Goal: Ask a question: Seek information or help from site administrators or community

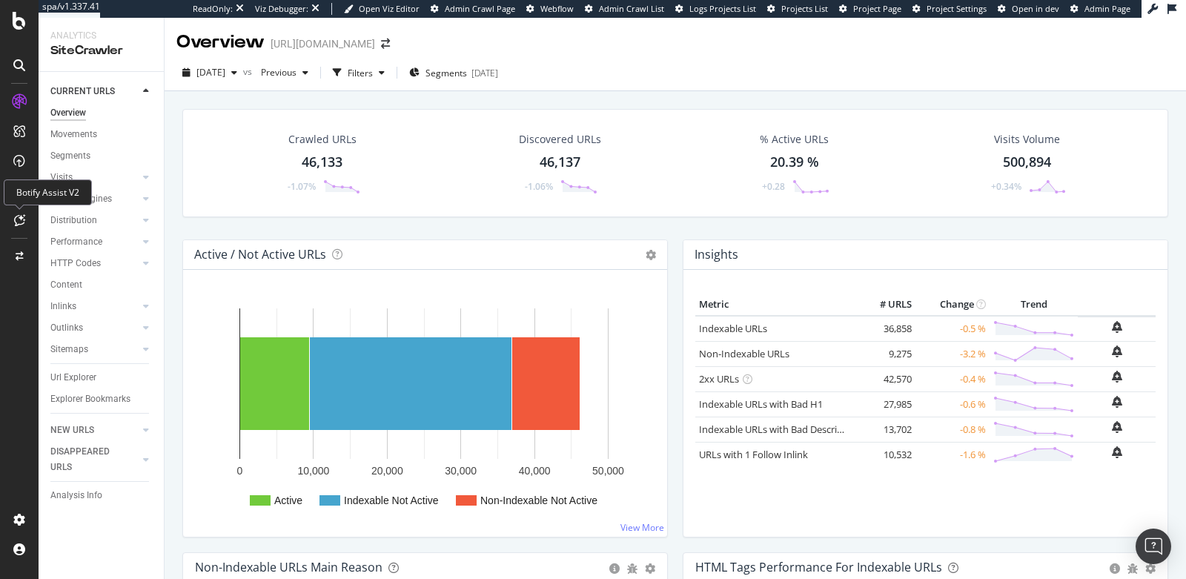
click at [23, 219] on icon at bounding box center [19, 220] width 11 height 12
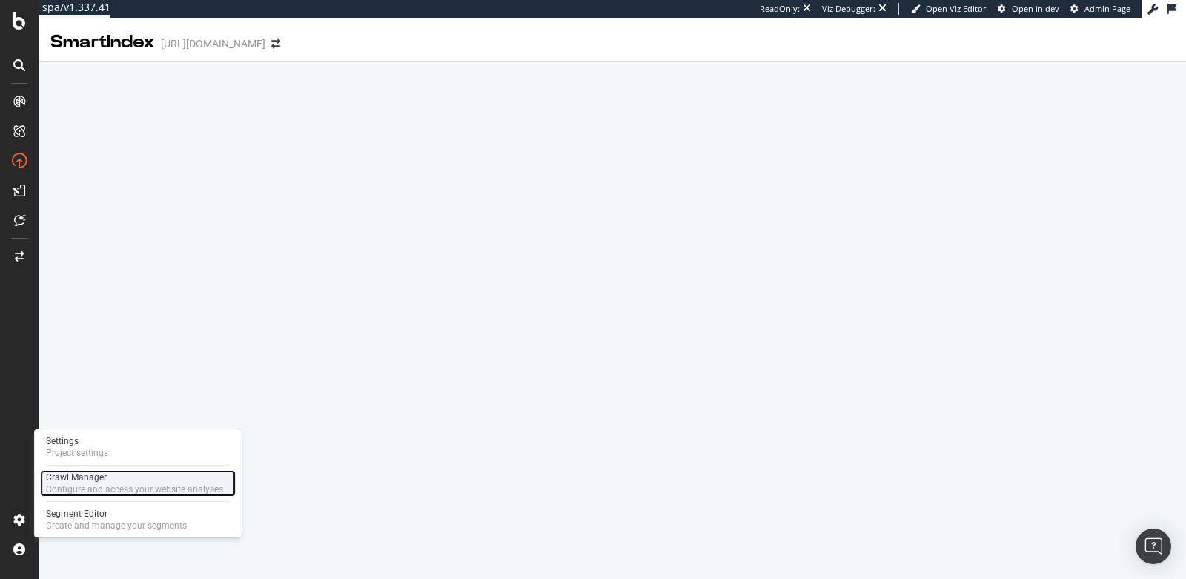
click at [84, 482] on div "Crawl Manager" at bounding box center [134, 477] width 177 height 12
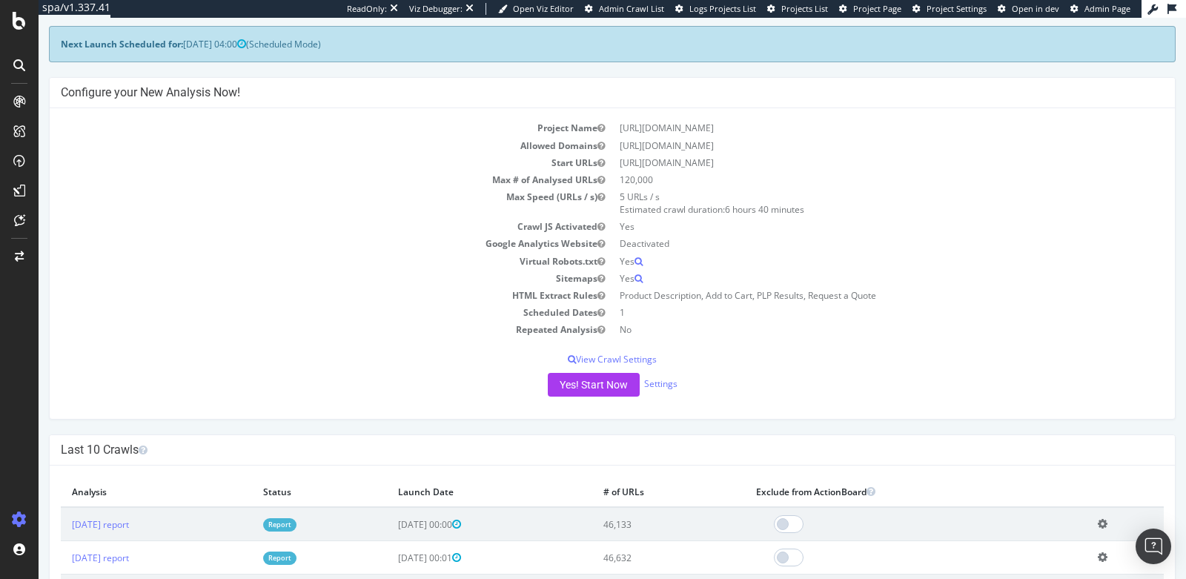
scroll to position [64, 0]
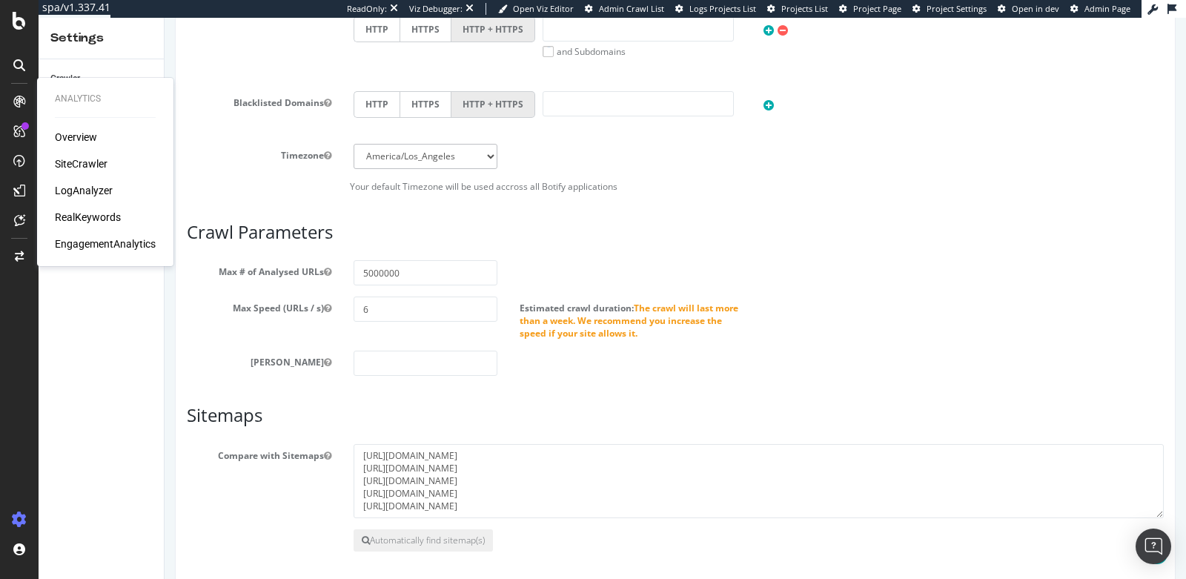
scroll to position [731, 0]
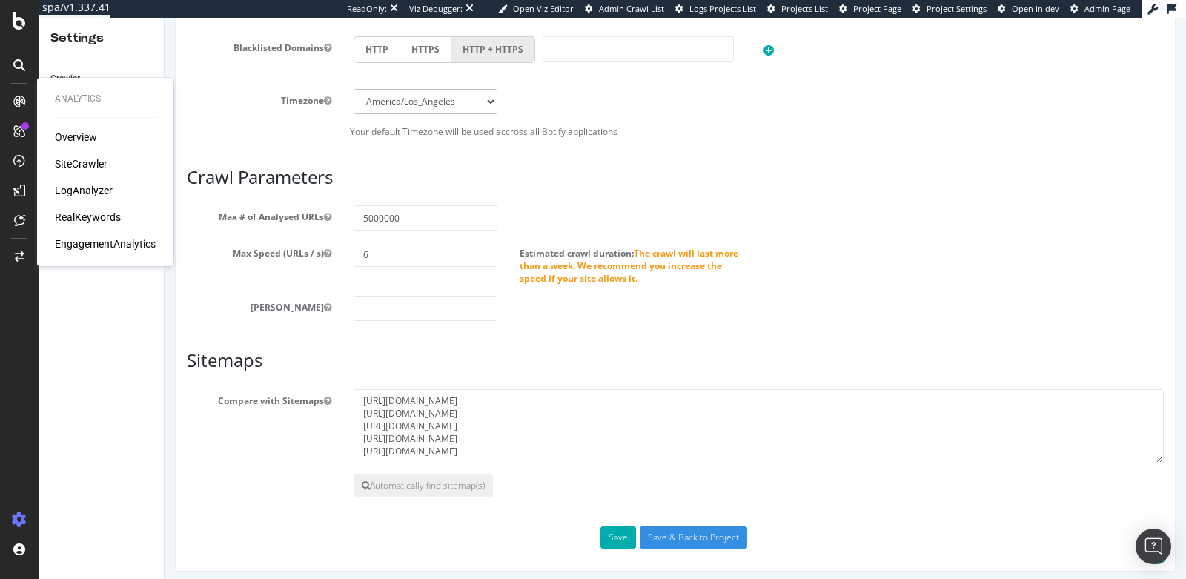
click at [204, 256] on div "Max Speed (URLs / s) 6 Estimated crawl duration: The crawl will last more than …" at bounding box center [675, 263] width 999 height 43
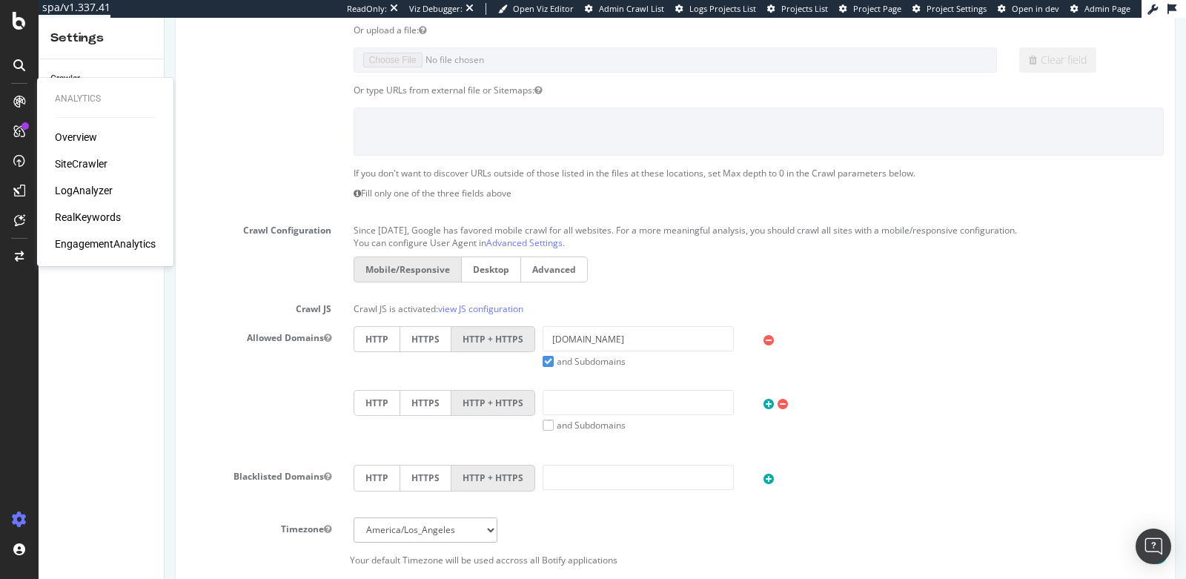
scroll to position [250, 0]
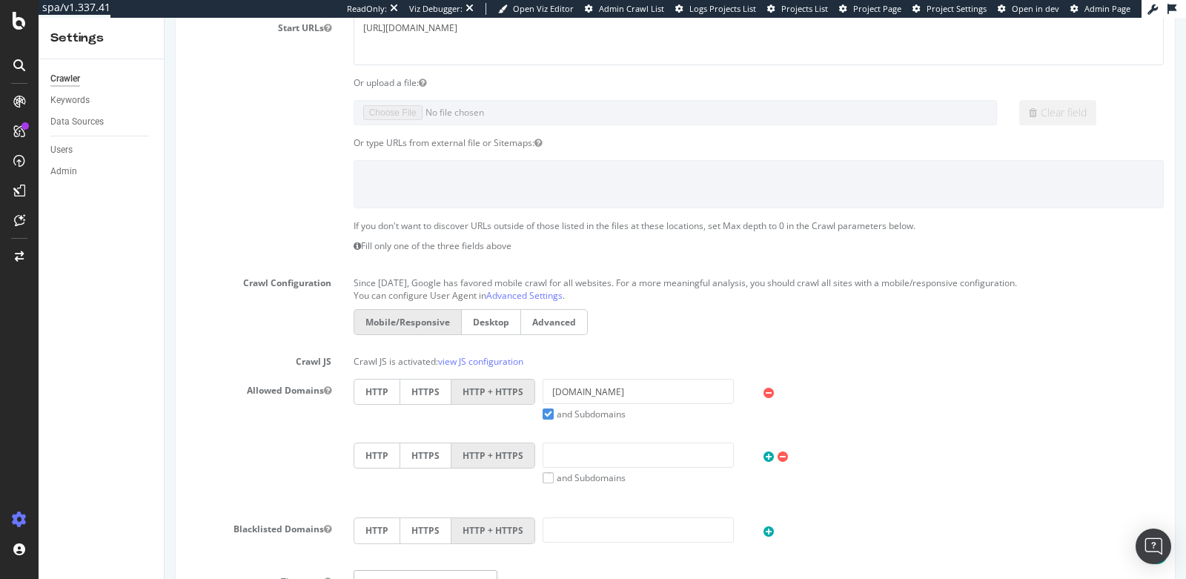
click at [116, 311] on div "Crawler Keywords Data Sources Users Admin" at bounding box center [101, 319] width 125 height 520
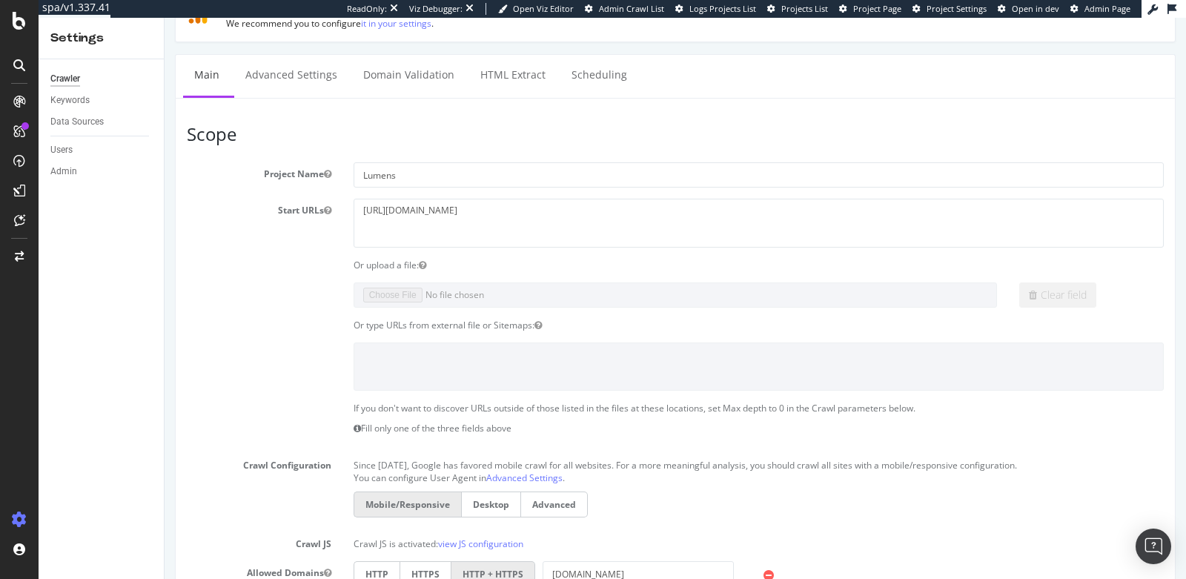
scroll to position [0, 0]
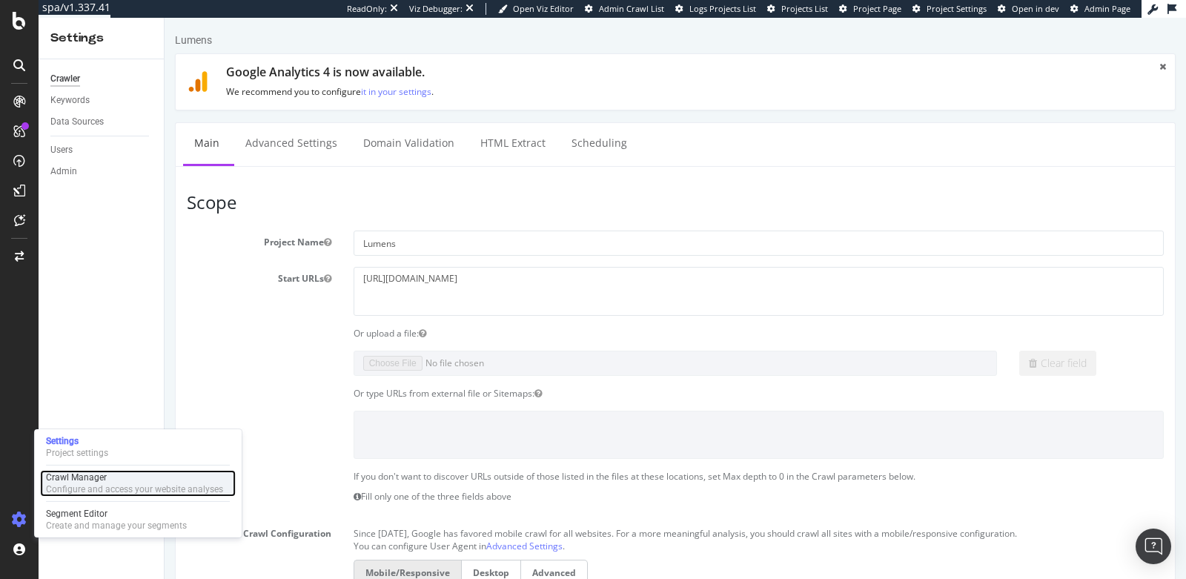
click at [60, 486] on div "Configure and access your website analyses" at bounding box center [134, 489] width 177 height 12
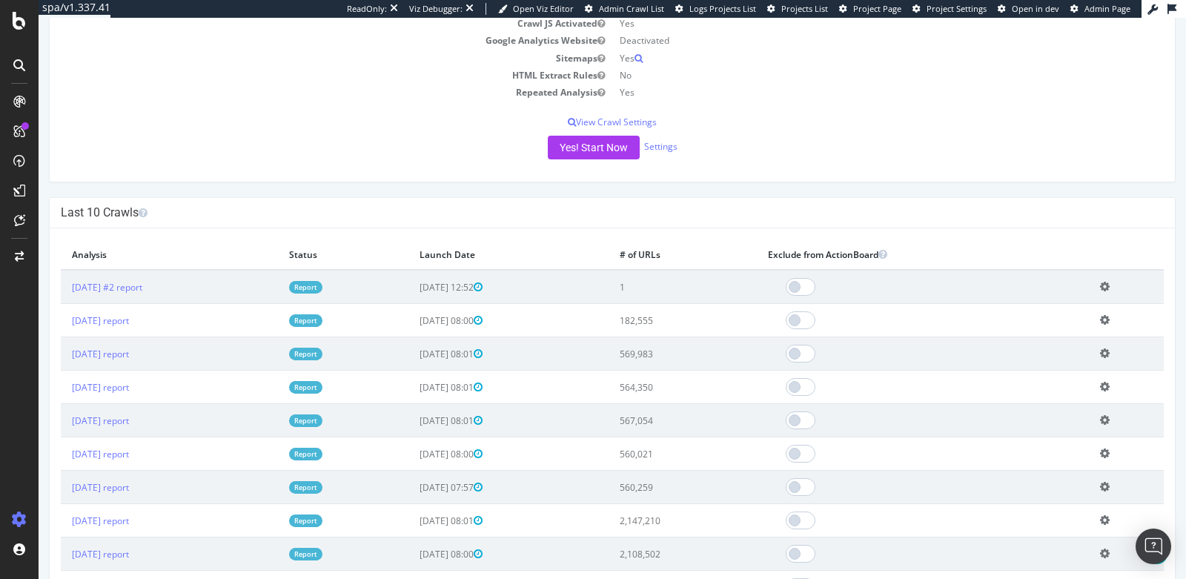
scroll to position [273, 0]
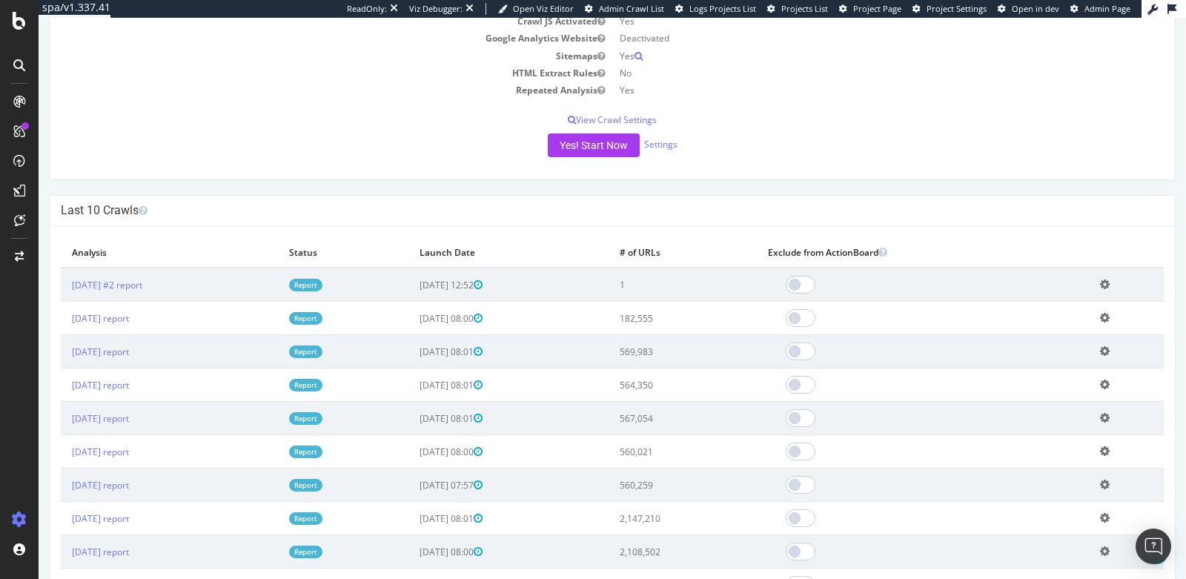
click at [1107, 279] on icon at bounding box center [1105, 284] width 10 height 11
click at [1076, 321] on link "Delete analysis" at bounding box center [1050, 326] width 119 height 20
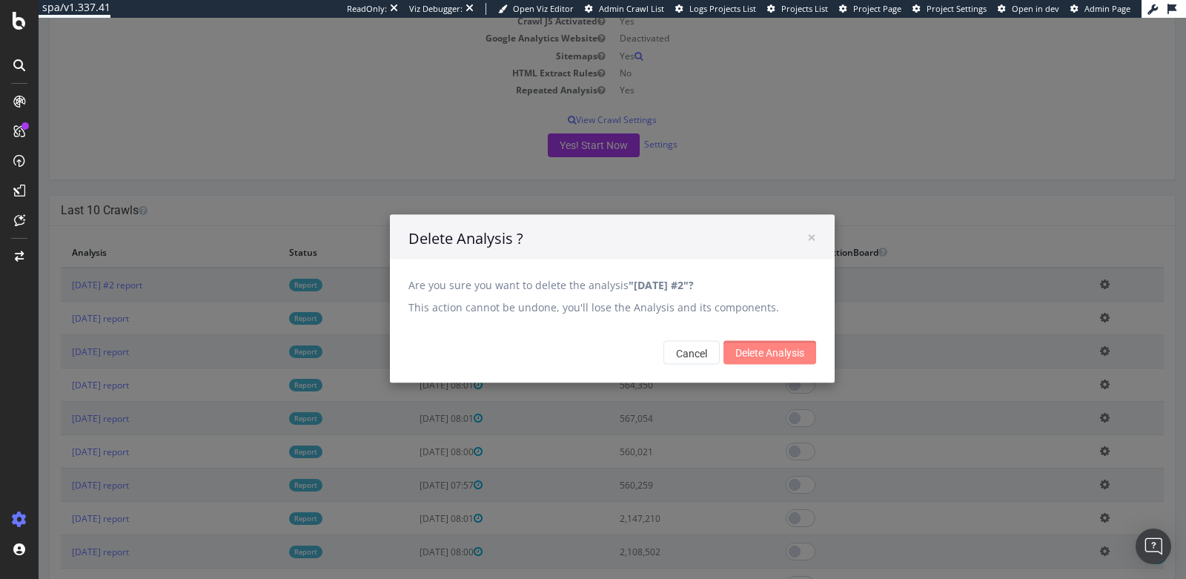
click at [753, 350] on input "Delete Analysis" at bounding box center [769, 352] width 93 height 24
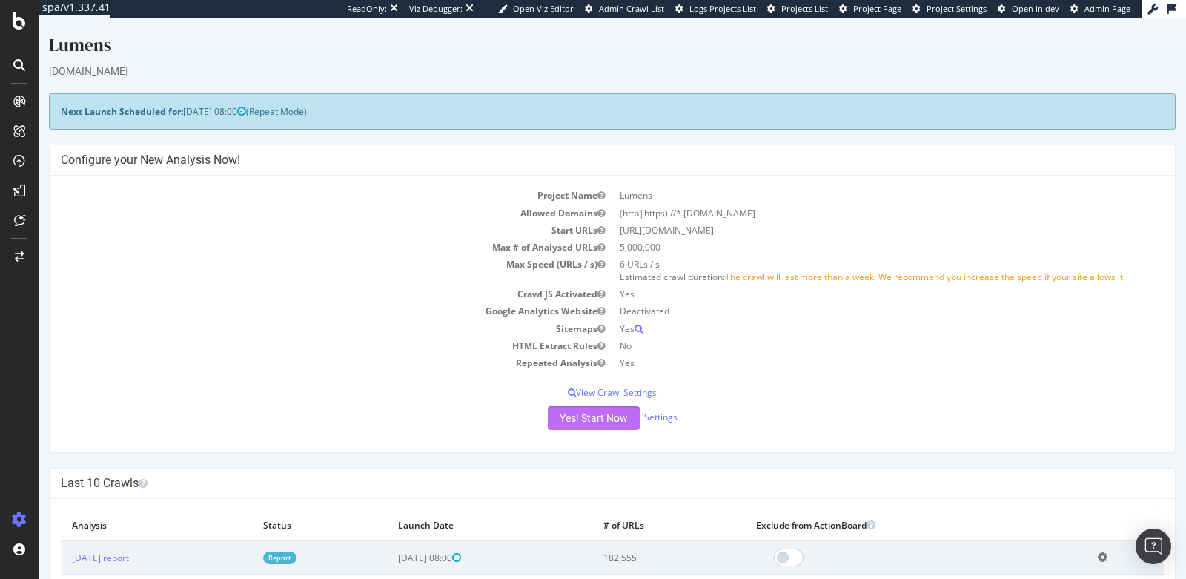
click at [598, 421] on button "Yes! Start Now" at bounding box center [594, 418] width 92 height 24
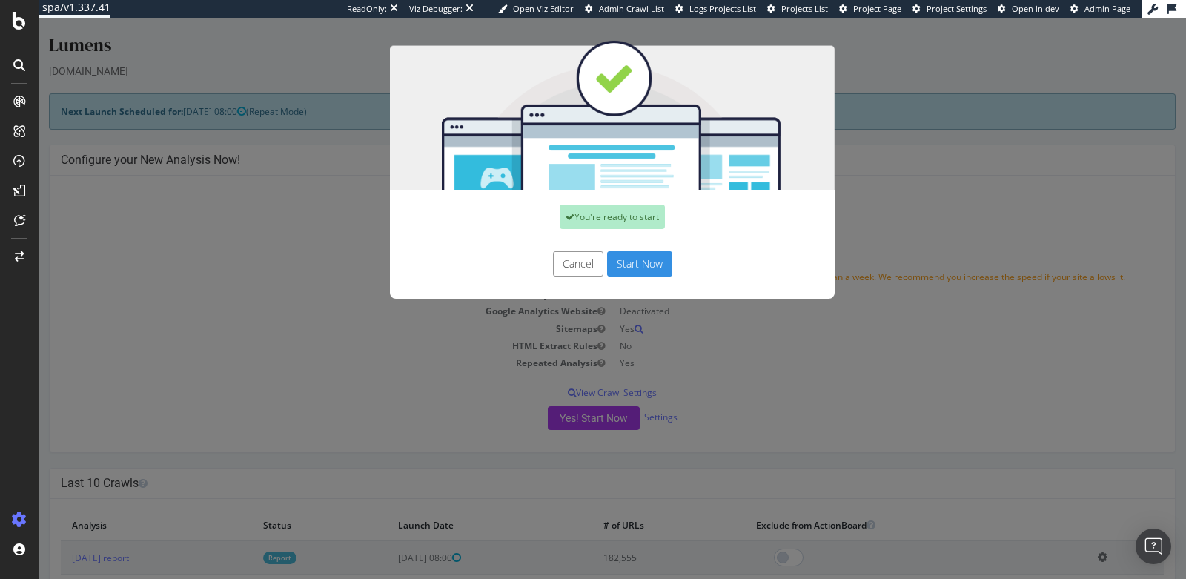
click at [645, 263] on button "Start Now" at bounding box center [639, 263] width 65 height 25
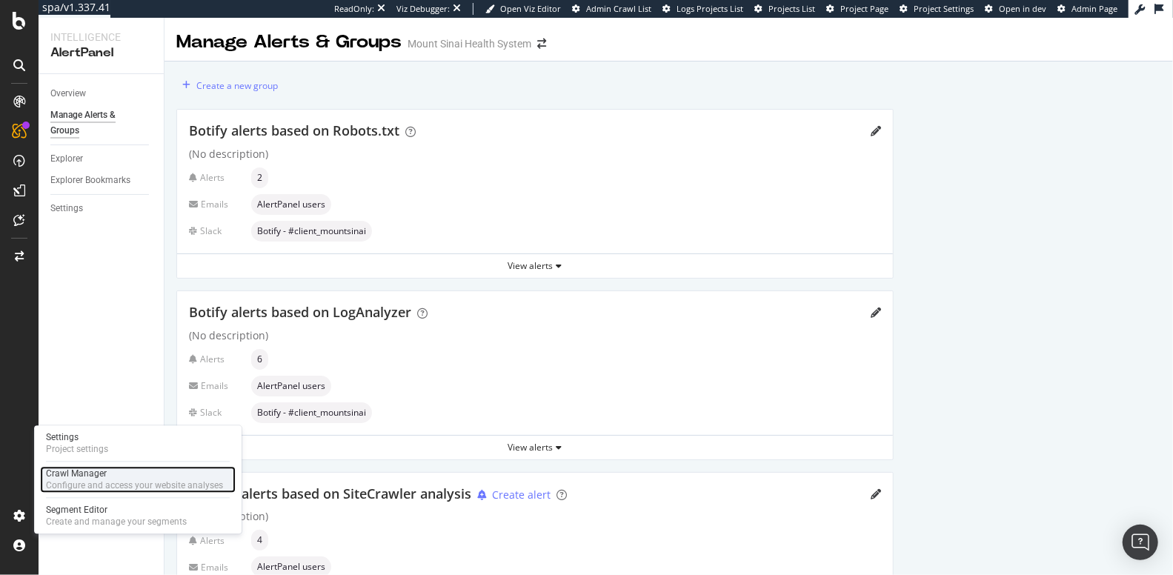
click at [78, 481] on div "Configure and access your website analyses" at bounding box center [134, 485] width 177 height 12
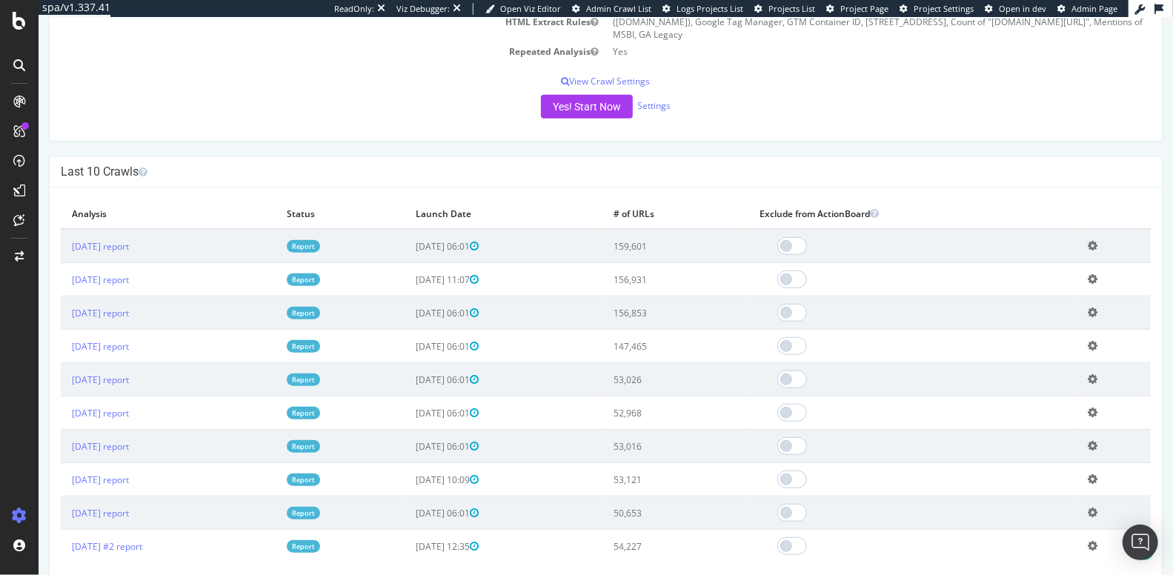
scroll to position [522, 0]
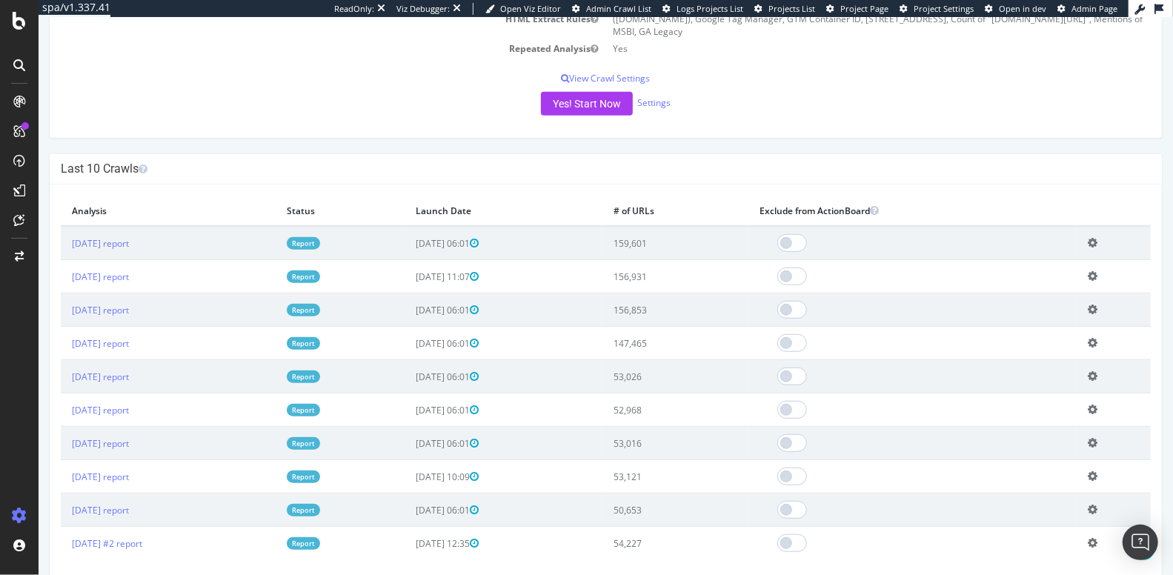
click at [1056, 241] on div at bounding box center [912, 243] width 306 height 18
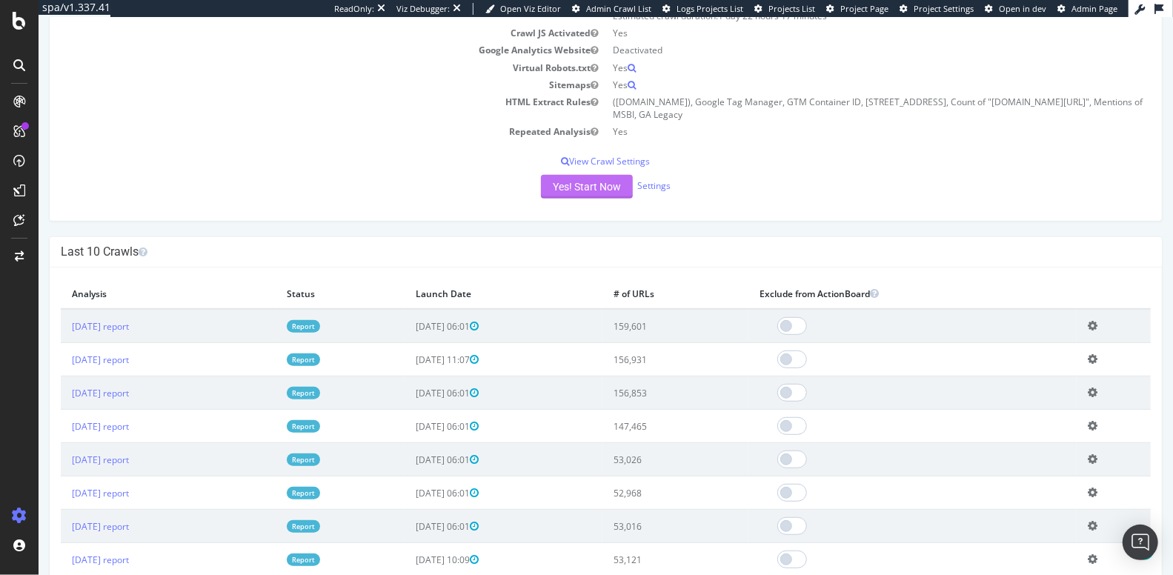
scroll to position [437, 0]
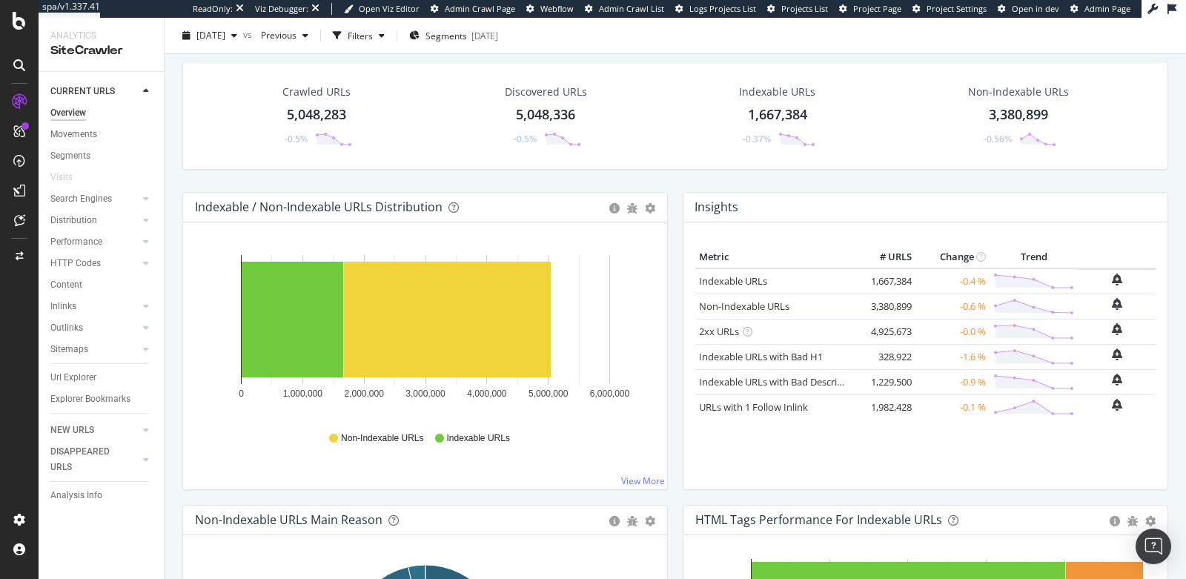
scroll to position [48, 0]
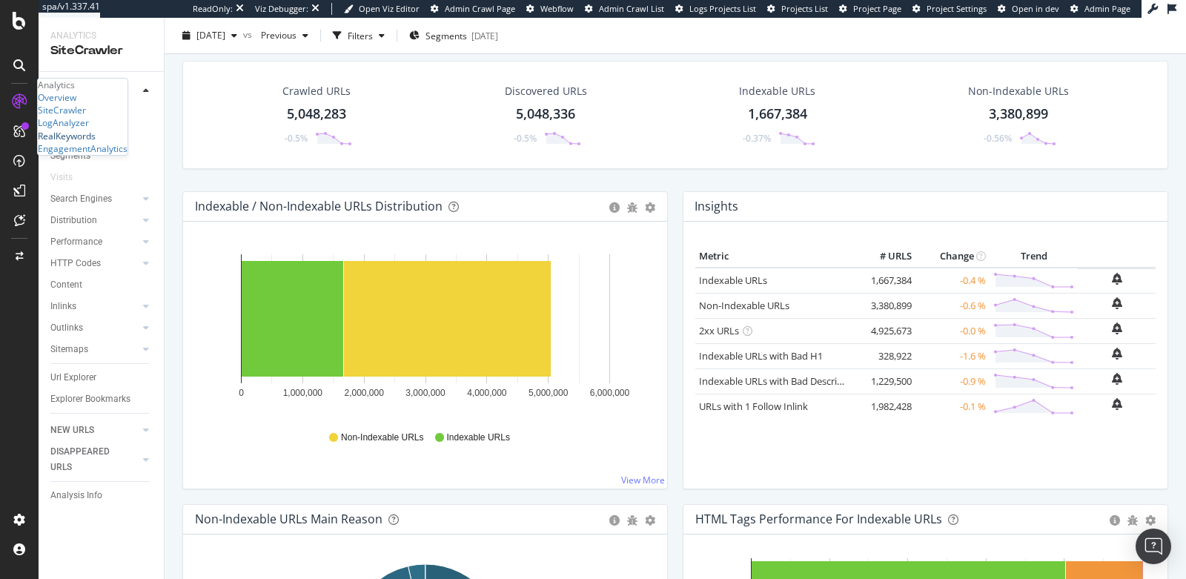
click at [72, 142] on div "RealKeywords" at bounding box center [67, 136] width 58 height 13
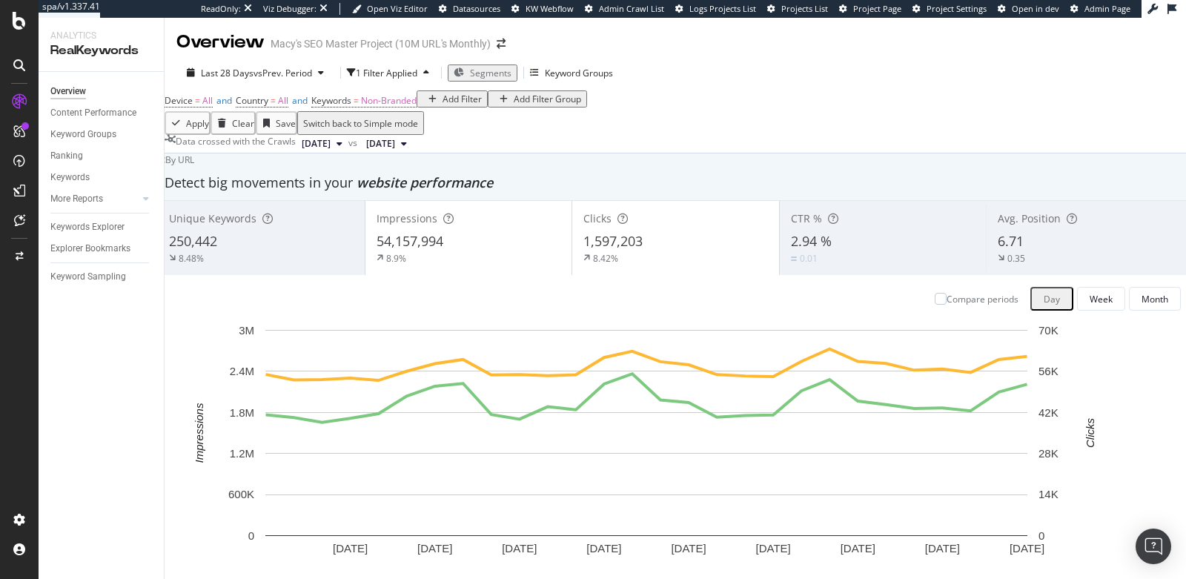
scroll to position [426, 0]
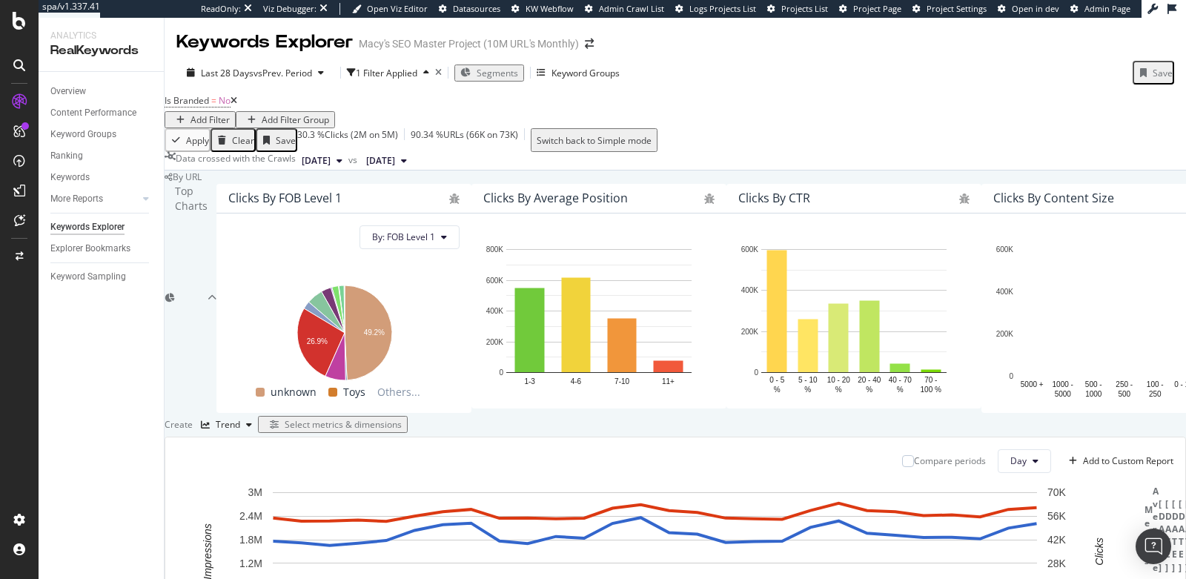
scroll to position [125, 0]
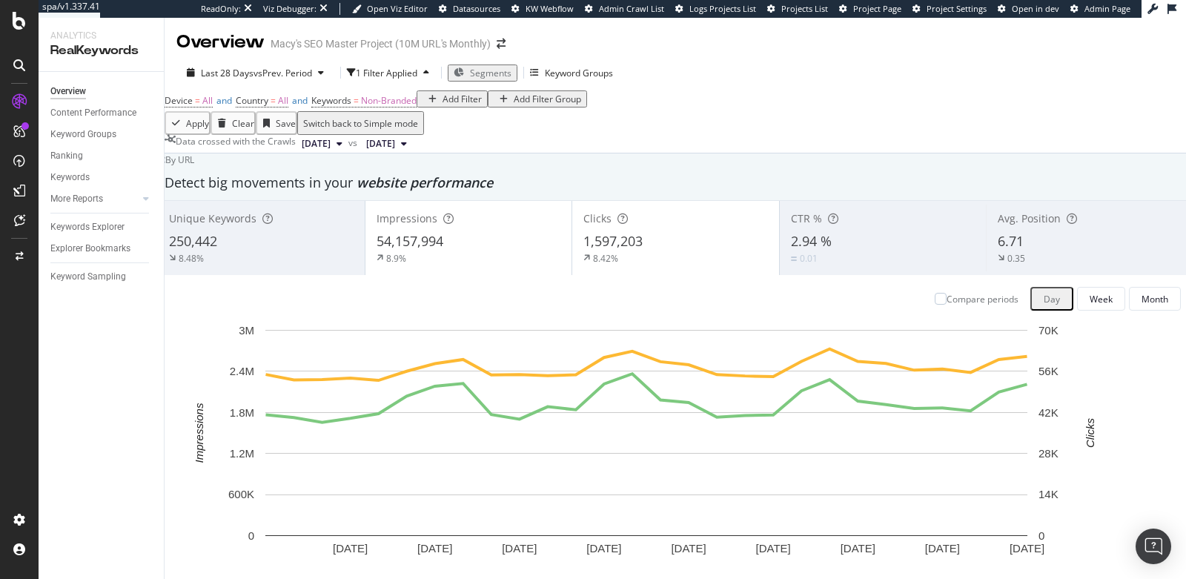
scroll to position [219, 0]
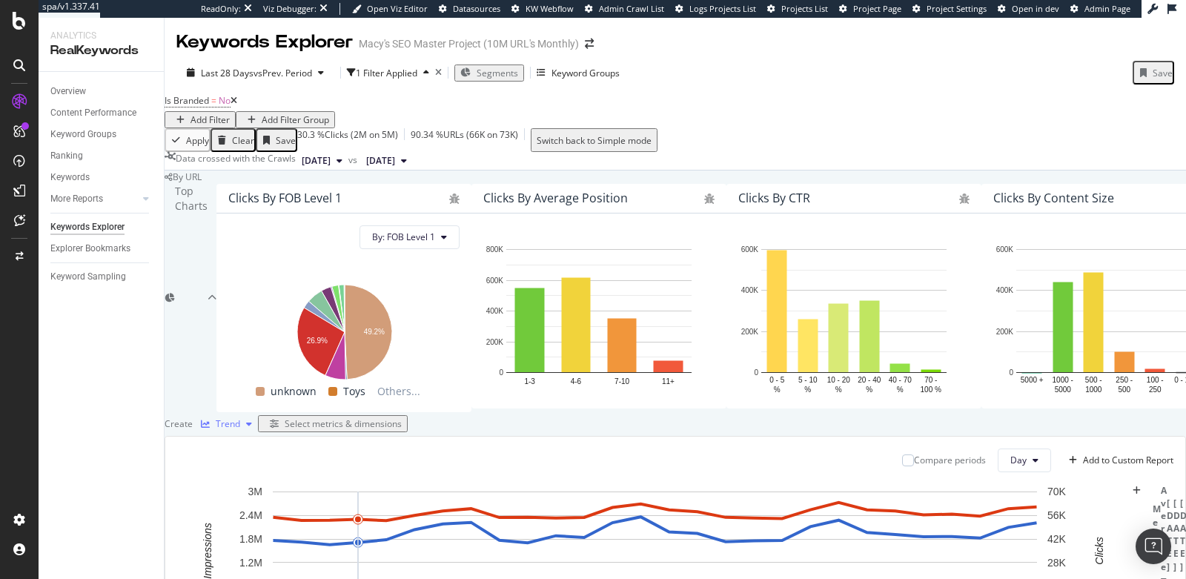
scroll to position [313, 0]
click at [240, 419] on div "Trend" at bounding box center [228, 423] width 24 height 9
click at [262, 277] on div "Table" at bounding box center [253, 275] width 50 height 21
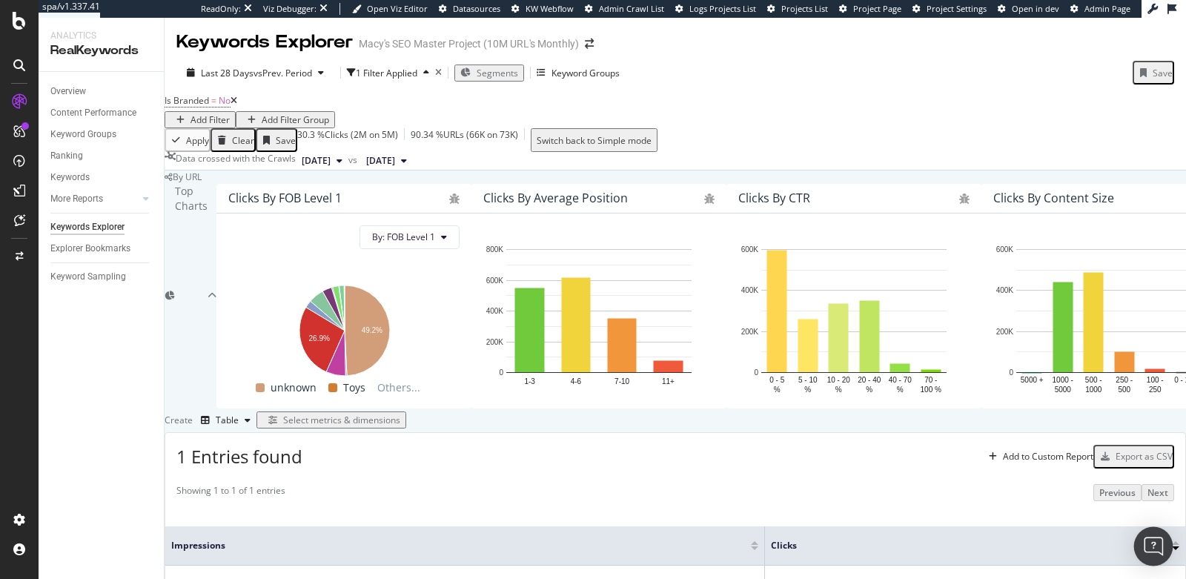
click at [1152, 548] on img "Open Intercom Messenger" at bounding box center [1153, 546] width 19 height 19
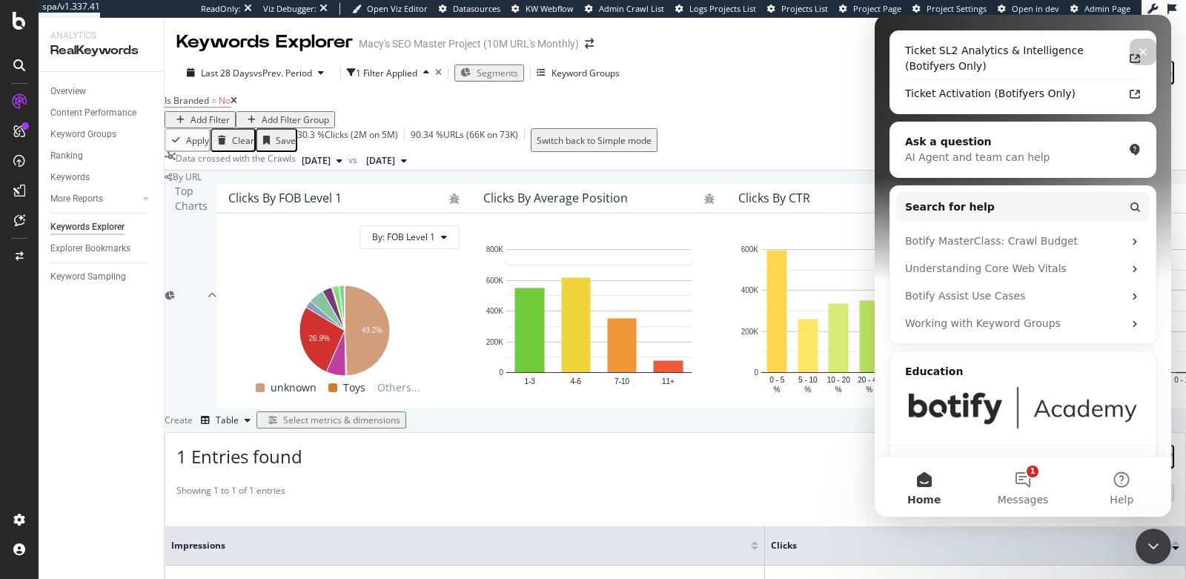
scroll to position [190, 0]
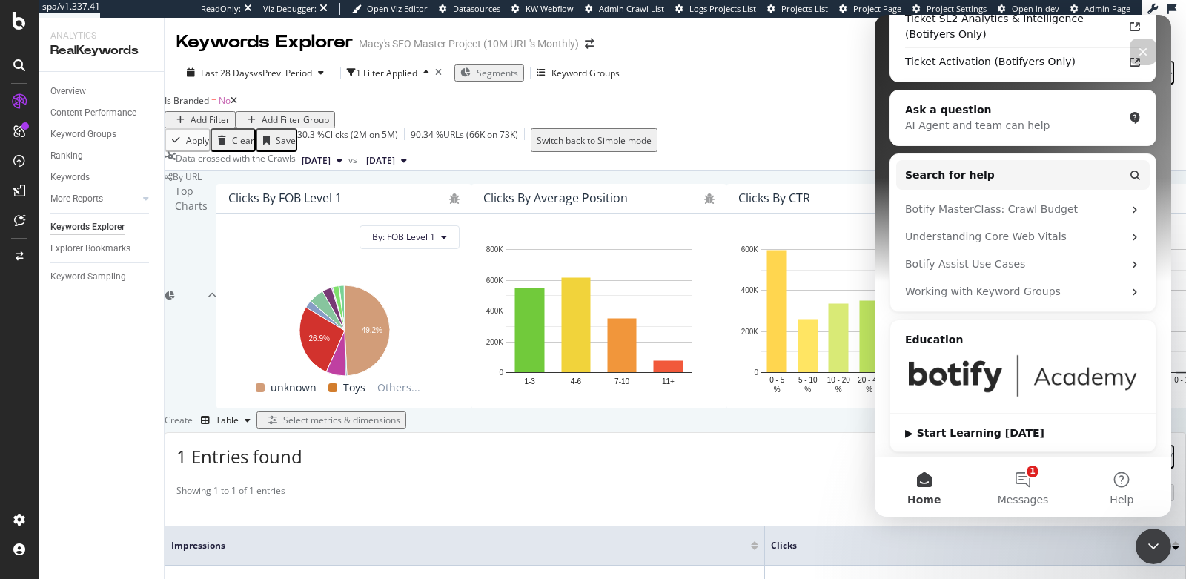
click at [977, 375] on img "Intercom messenger" at bounding box center [1023, 376] width 236 height 44
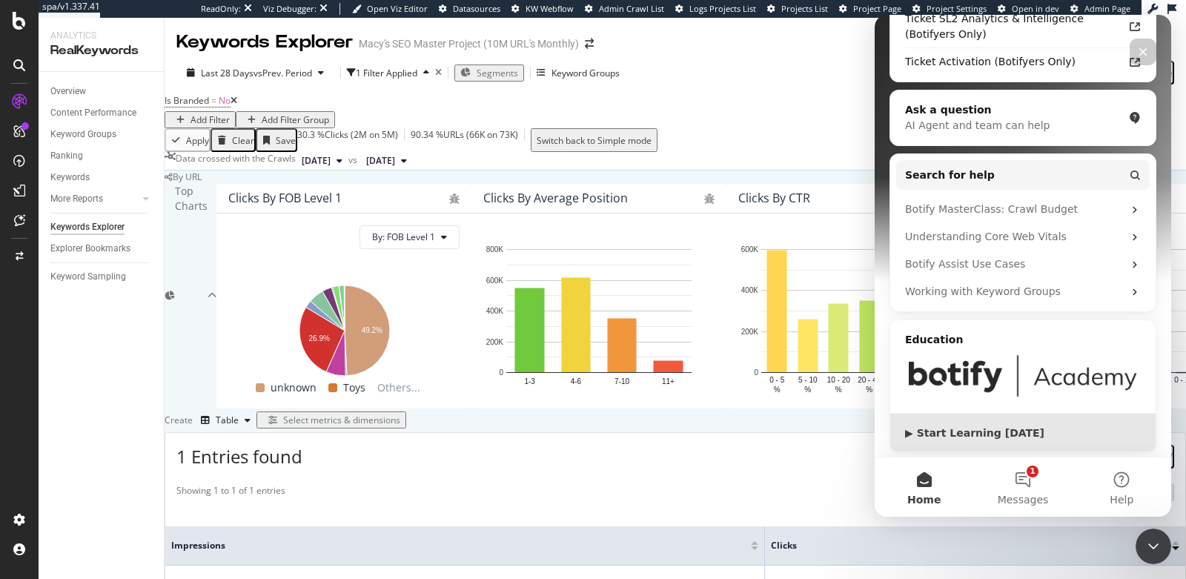
click at [960, 439] on div "▶ Start Learning [DATE]" at bounding box center [1022, 433] width 265 height 39
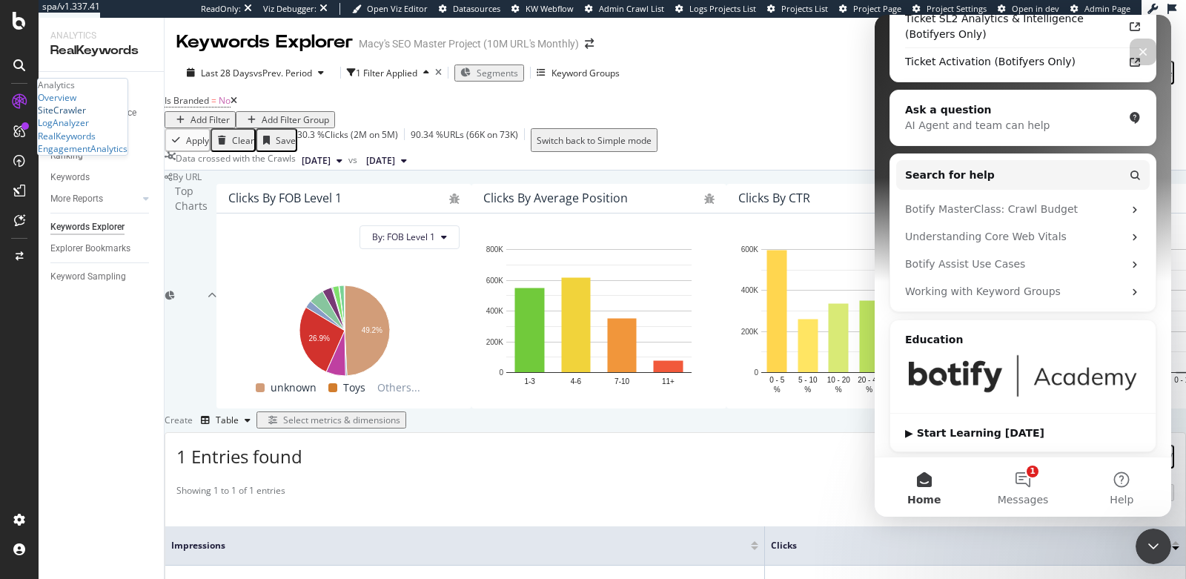
click at [79, 116] on div "SiteCrawler" at bounding box center [62, 110] width 48 height 13
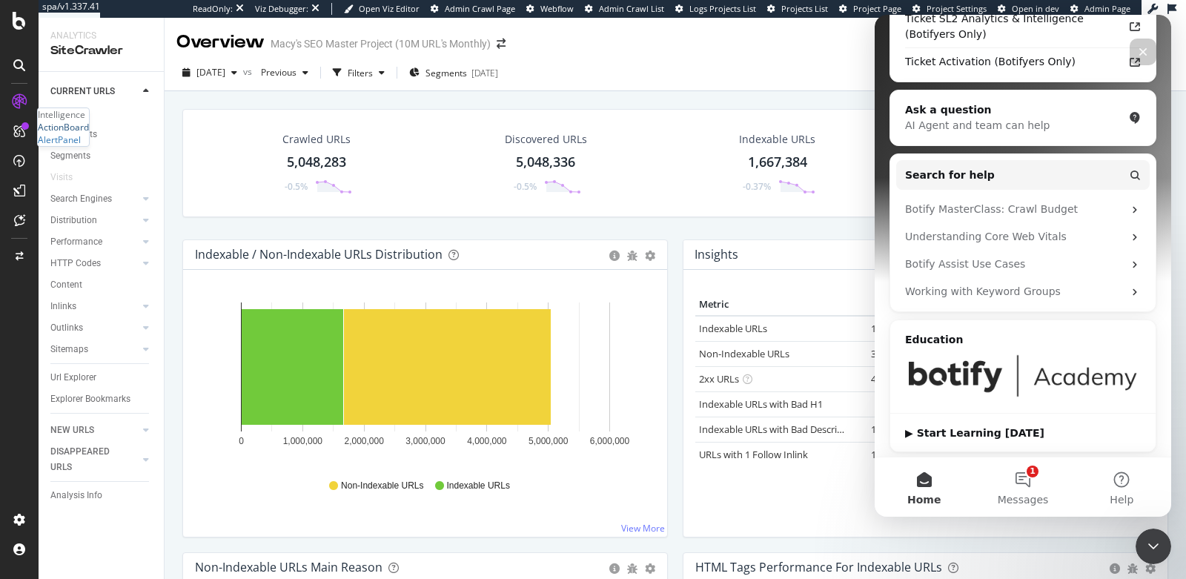
click at [89, 133] on div "ActionBoard" at bounding box center [63, 127] width 51 height 13
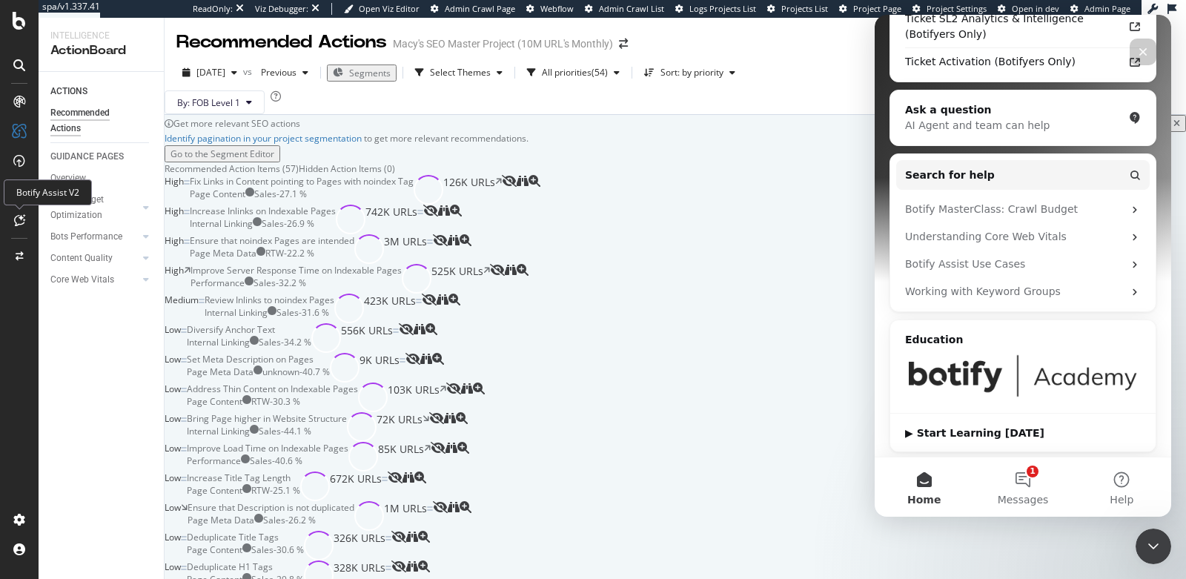
click at [16, 219] on icon at bounding box center [19, 220] width 11 height 12
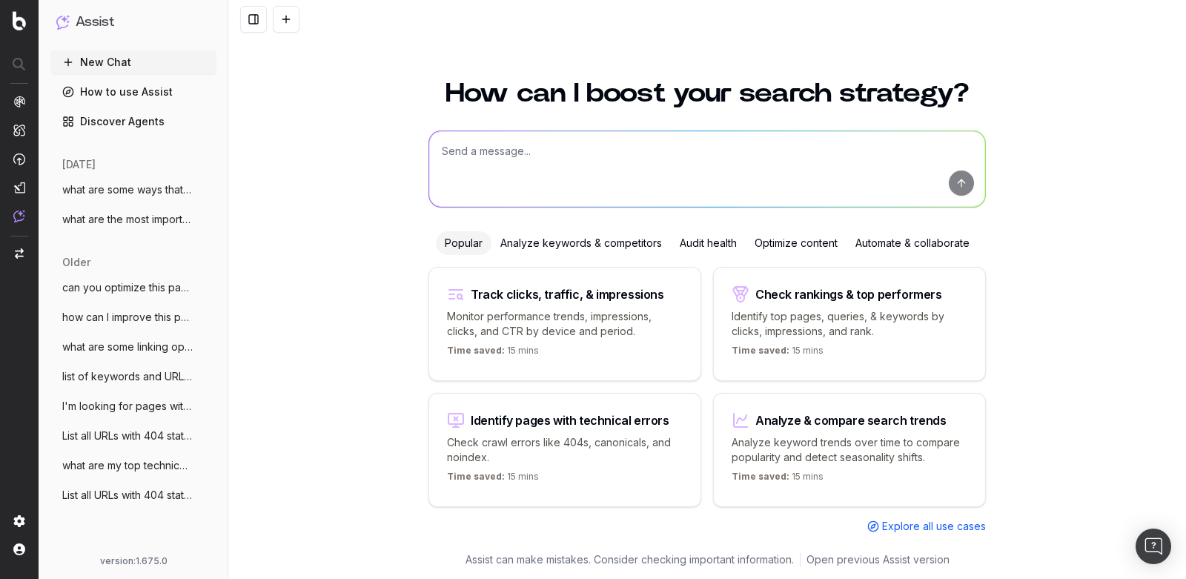
click at [546, 177] on textarea at bounding box center [707, 169] width 556 height 76
type textarea "what are botify's export limits?"
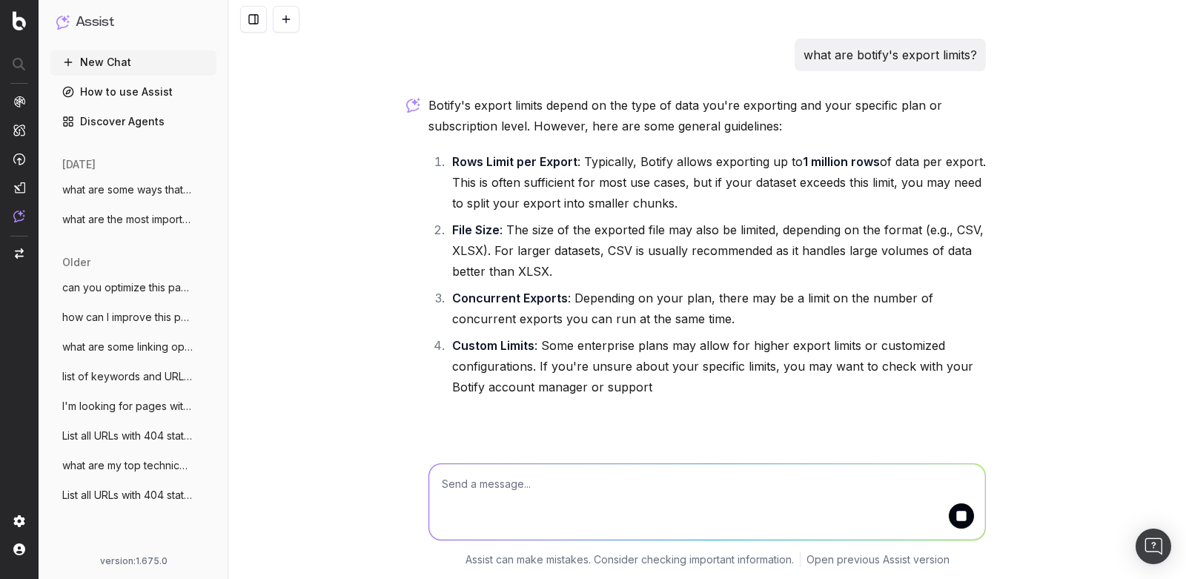
scroll to position [1, 0]
